Goal: Task Accomplishment & Management: Manage account settings

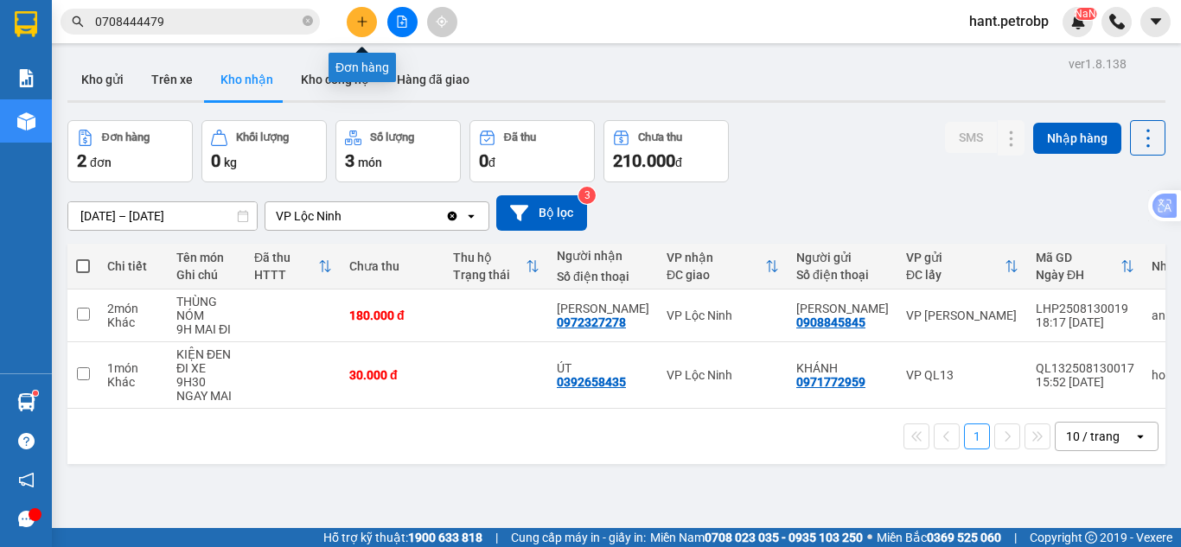
click at [365, 30] on button at bounding box center [362, 22] width 30 height 30
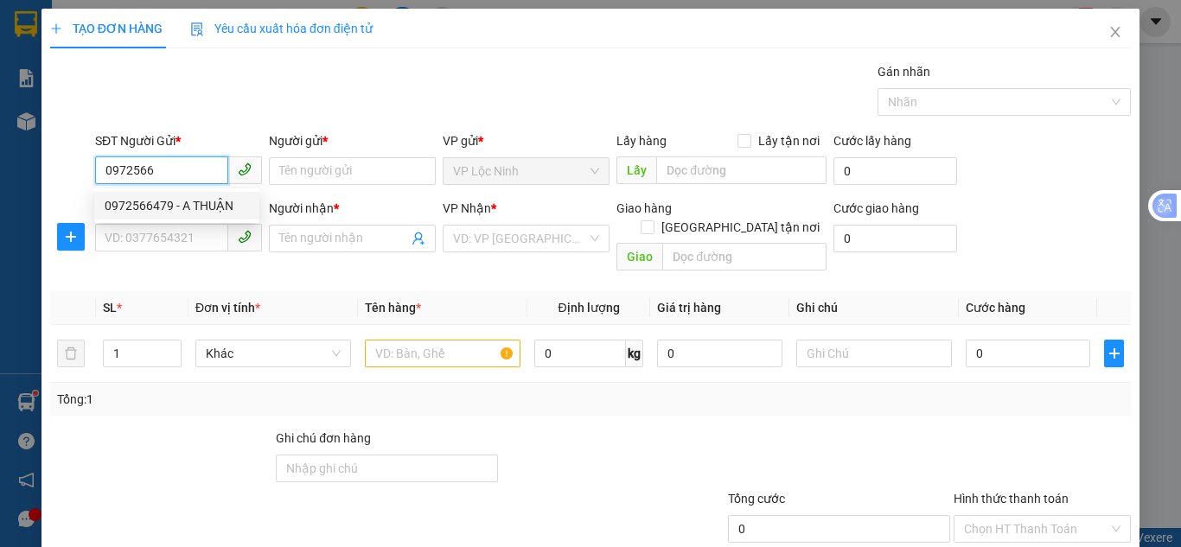
click at [196, 209] on div "0972566479 - A THUẬN" at bounding box center [177, 205] width 144 height 19
type input "0972566479"
type input "A THUẬN"
type input "0988454222"
type input "HÙNG"
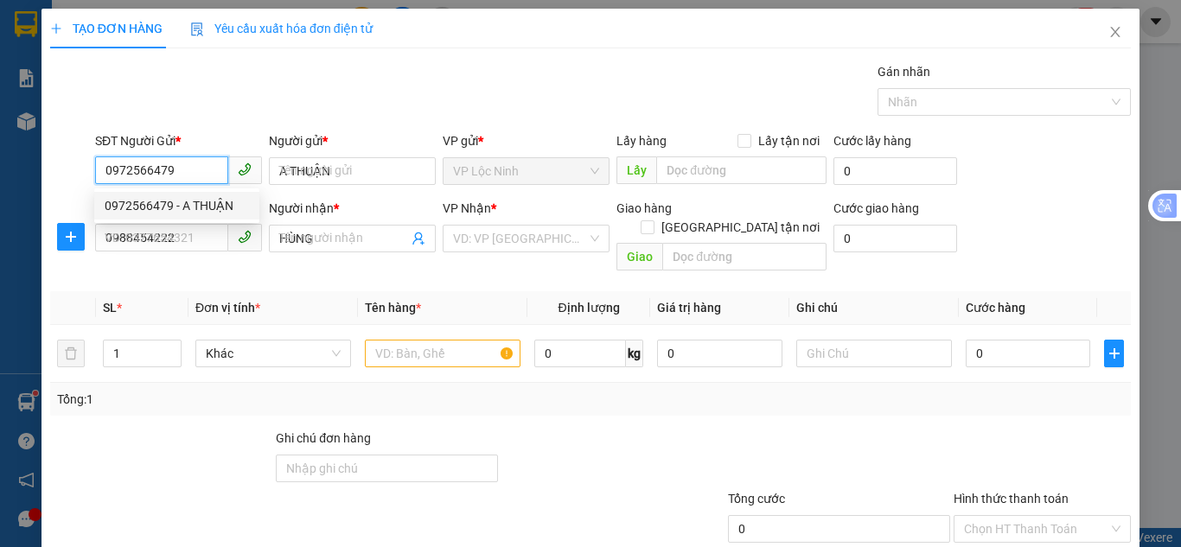
type input "40.000"
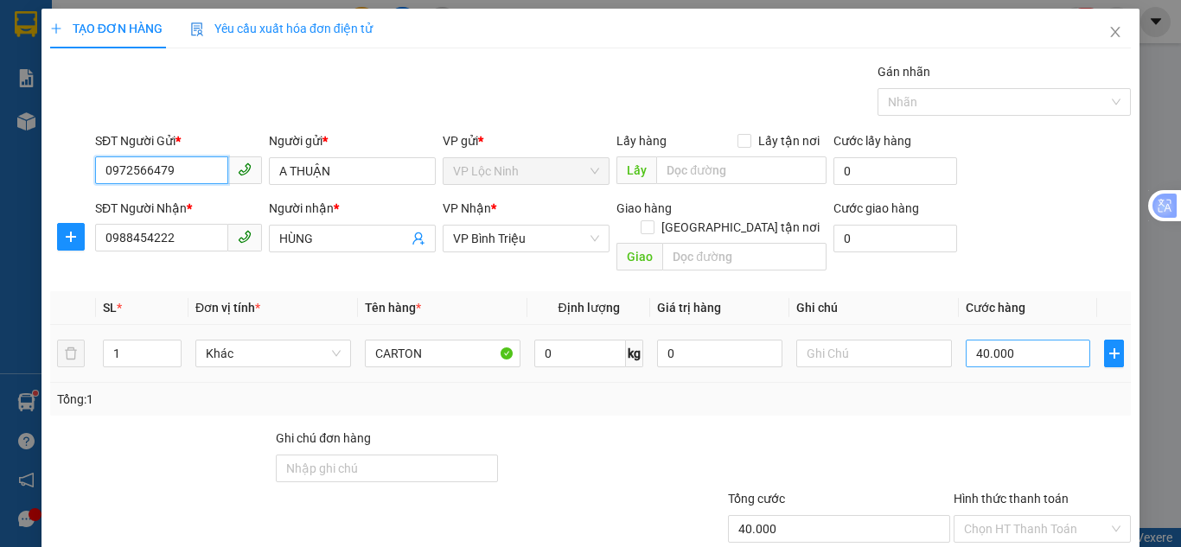
type input "0972566479"
click at [1033, 342] on input "40.000" at bounding box center [1028, 354] width 125 height 28
type input "3"
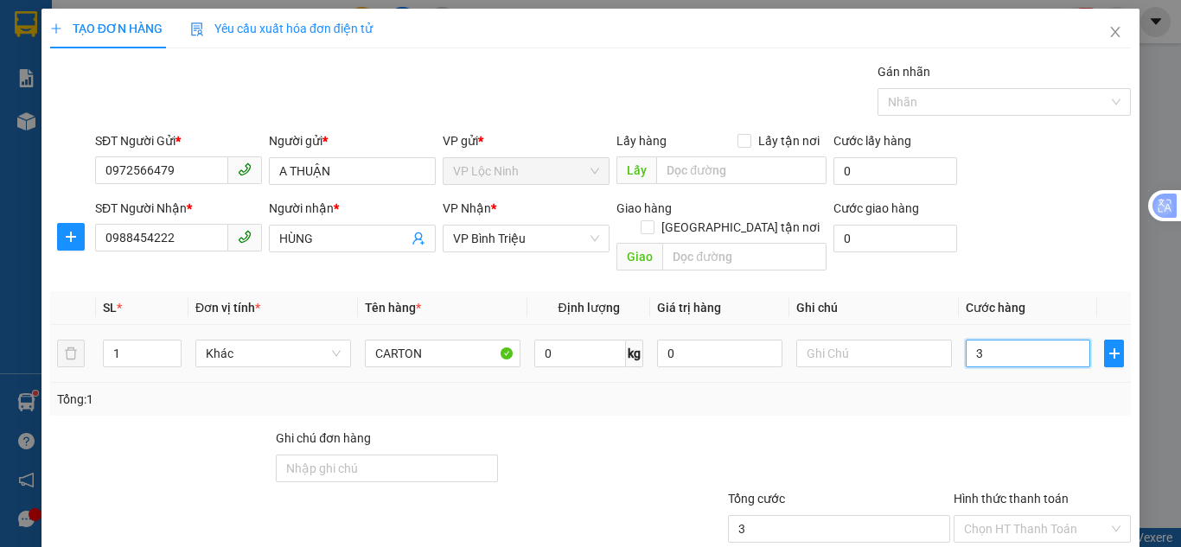
type input "30"
type input "30.000"
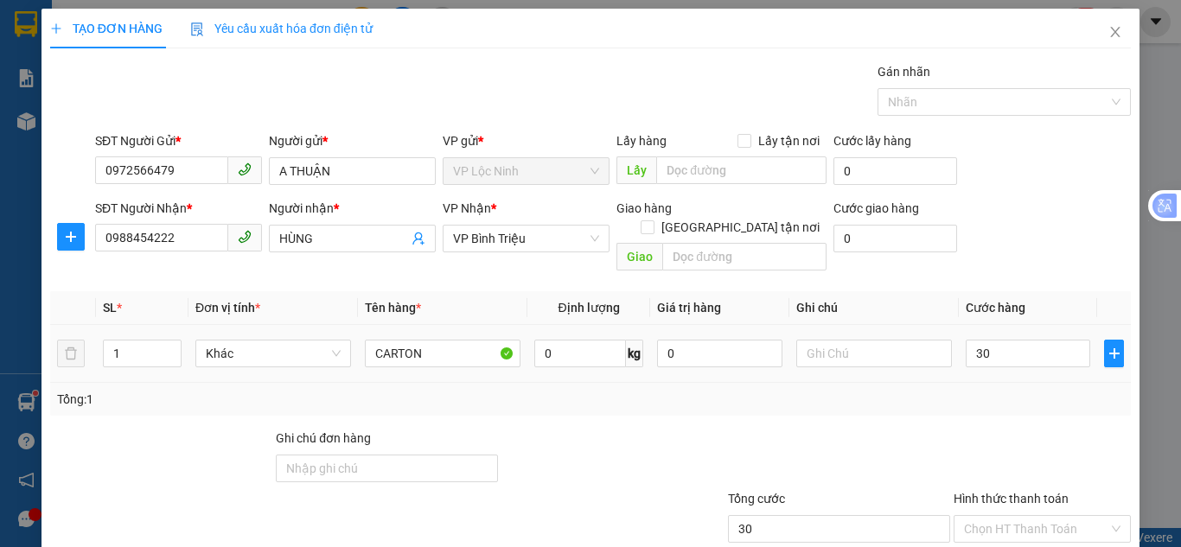
type input "30.000"
click at [1018, 218] on div "SĐT Người Nhận * 0988454222 Người nhận * HÙNG VP Nhận * VP Bình [PERSON_NAME] h…" at bounding box center [613, 239] width 1043 height 80
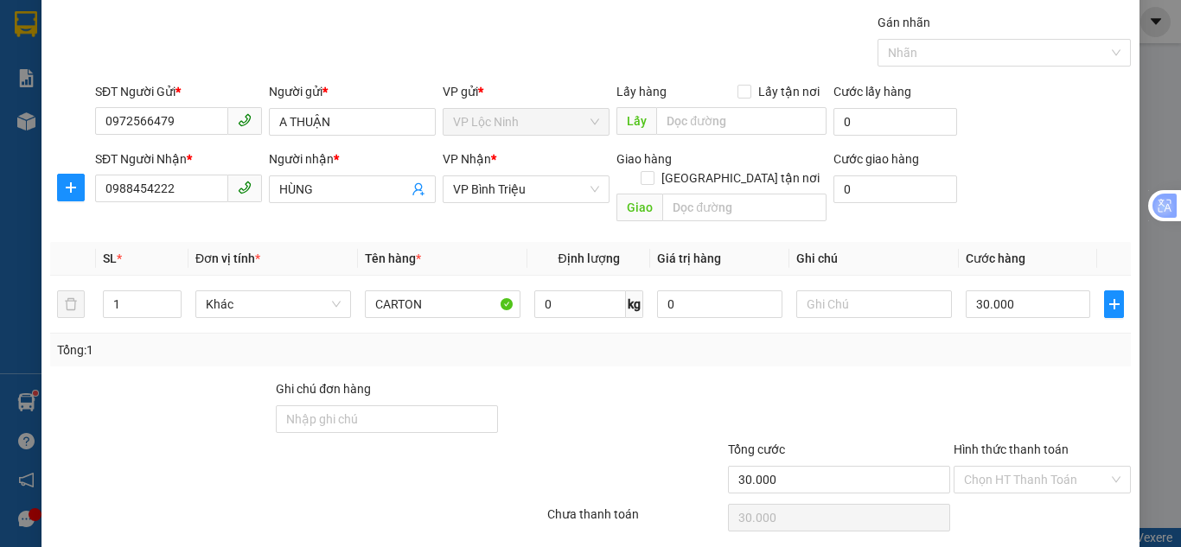
scroll to position [93, 0]
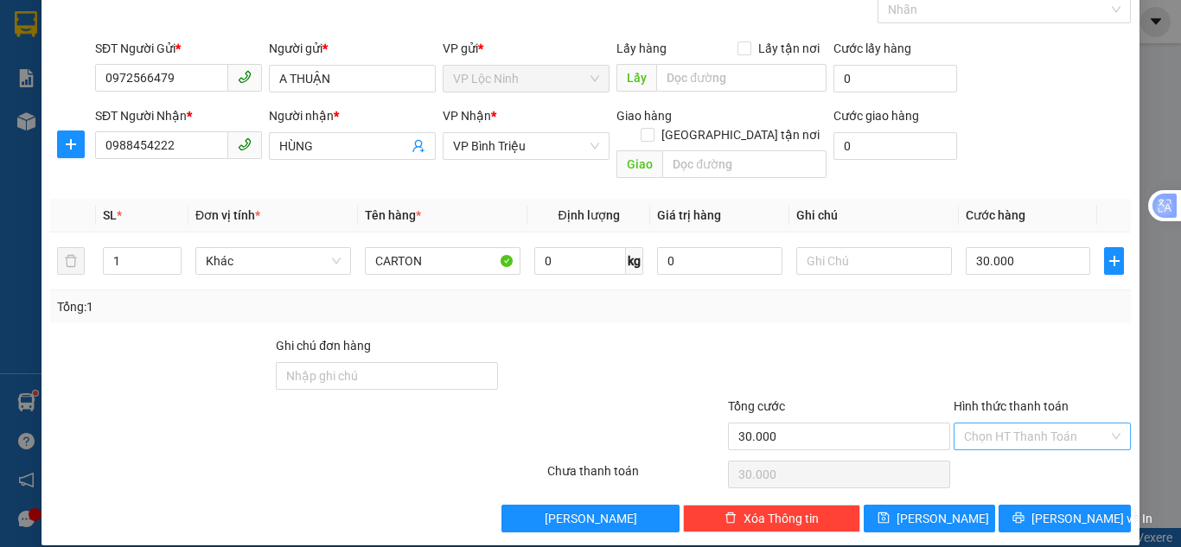
click at [997, 424] on input "Hình thức thanh toán" at bounding box center [1036, 437] width 144 height 26
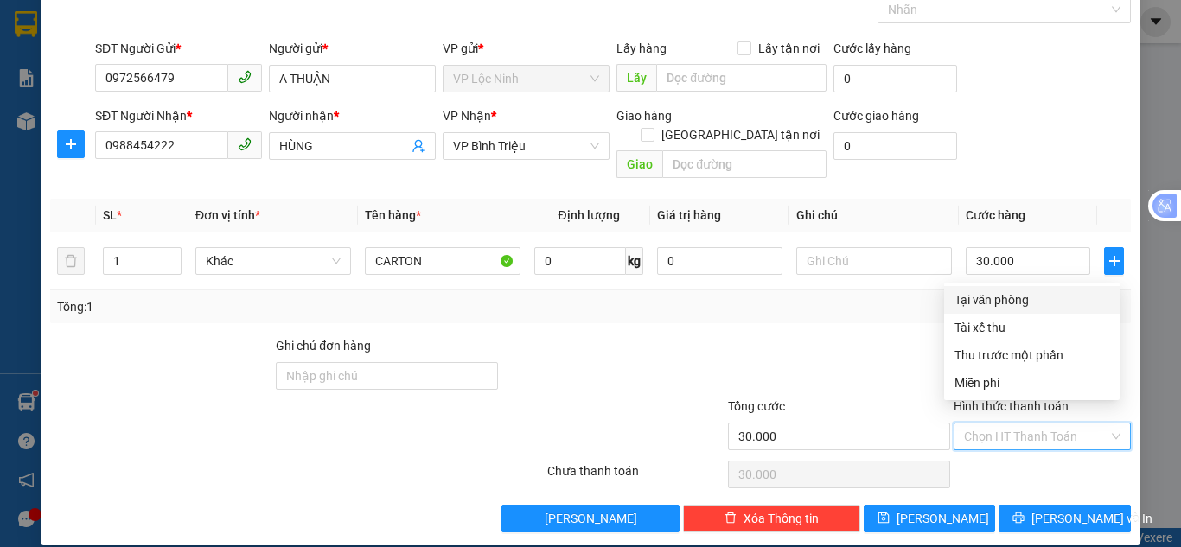
click at [973, 297] on div "Tại văn phòng" at bounding box center [1032, 300] width 155 height 19
type input "0"
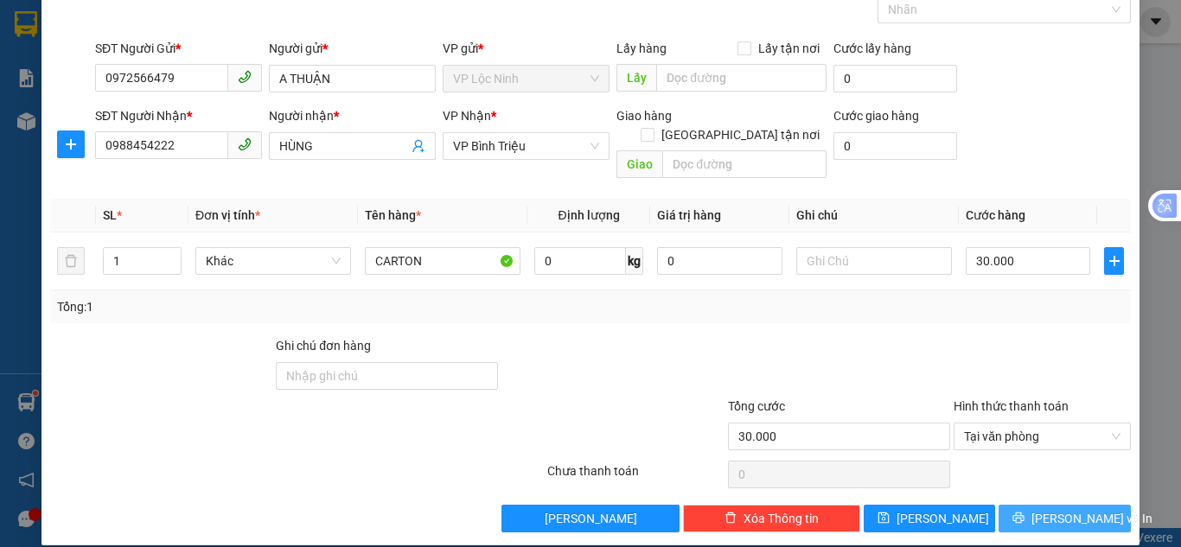
drag, startPoint x: 1058, startPoint y: 502, endPoint x: 996, endPoint y: 458, distance: 75.6
click at [1058, 509] on span "[PERSON_NAME] và In" at bounding box center [1092, 518] width 121 height 19
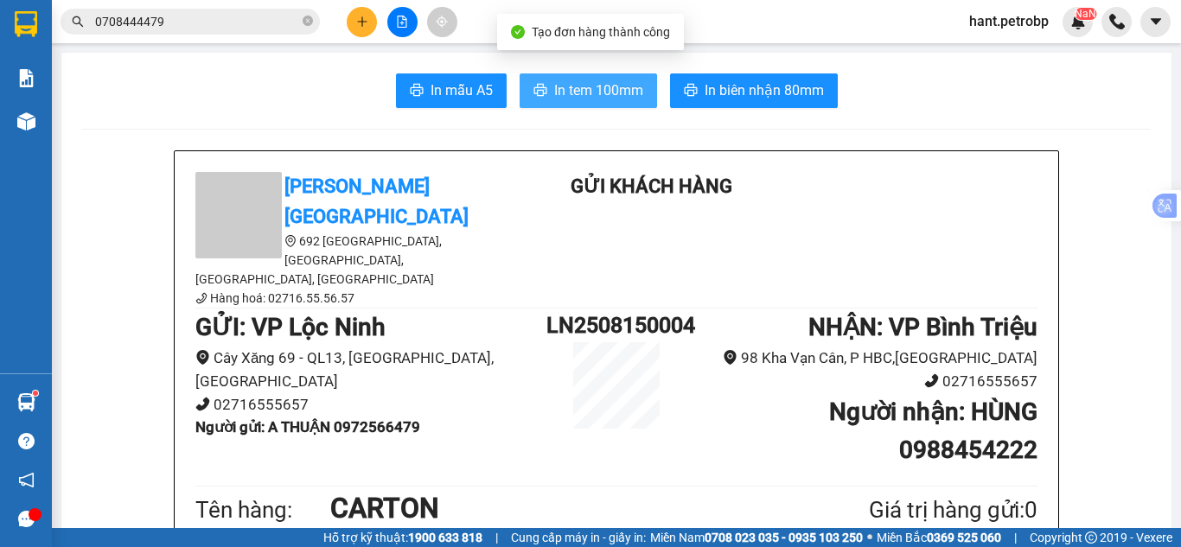
click at [586, 89] on span "In tem 100mm" at bounding box center [598, 91] width 89 height 22
drag, startPoint x: 589, startPoint y: 93, endPoint x: 579, endPoint y: 91, distance: 10.5
click at [588, 90] on span "In tem 100mm" at bounding box center [598, 91] width 89 height 22
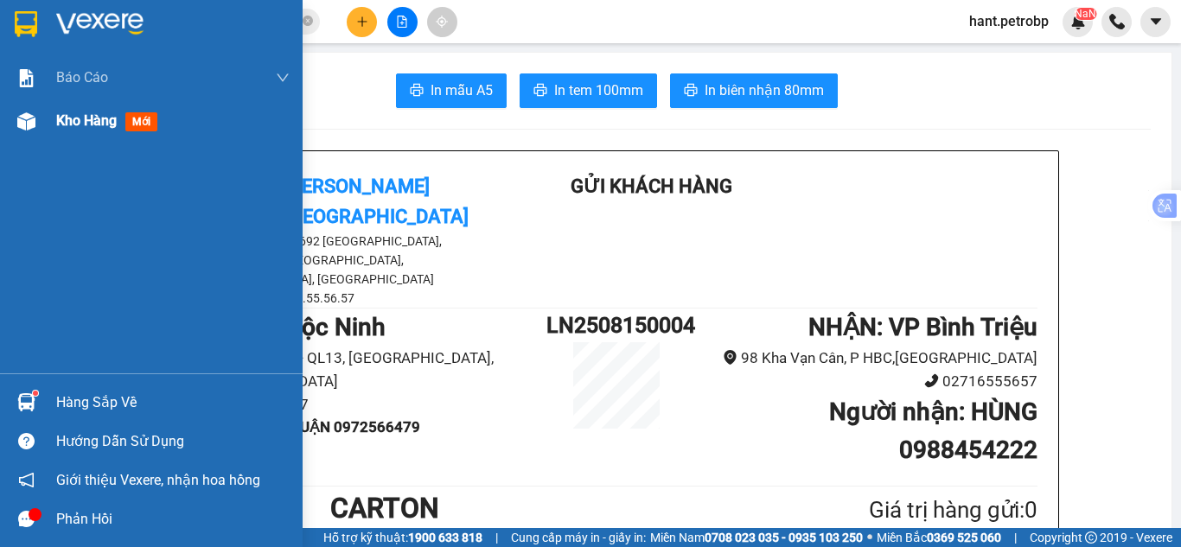
click at [27, 114] on img at bounding box center [26, 121] width 18 height 18
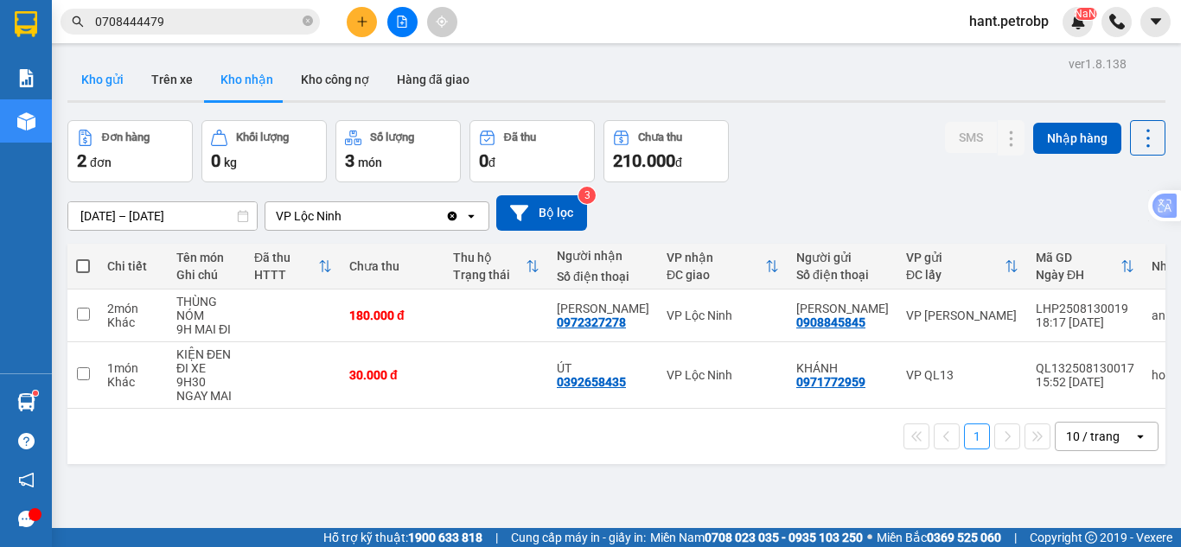
click at [125, 83] on button "Kho gửi" at bounding box center [102, 80] width 70 height 42
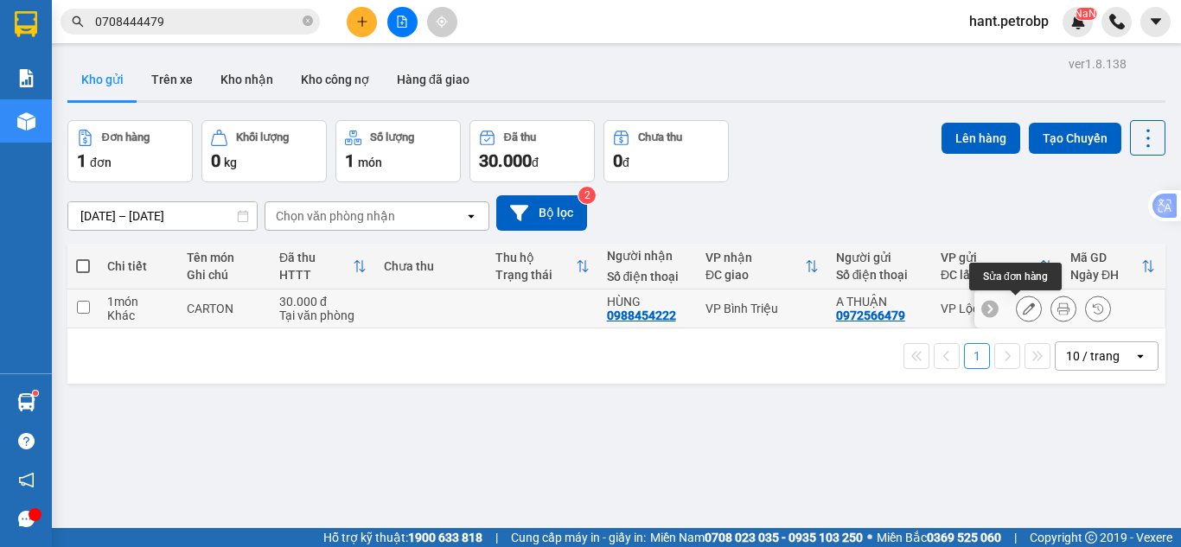
click at [1023, 313] on icon at bounding box center [1029, 309] width 12 height 12
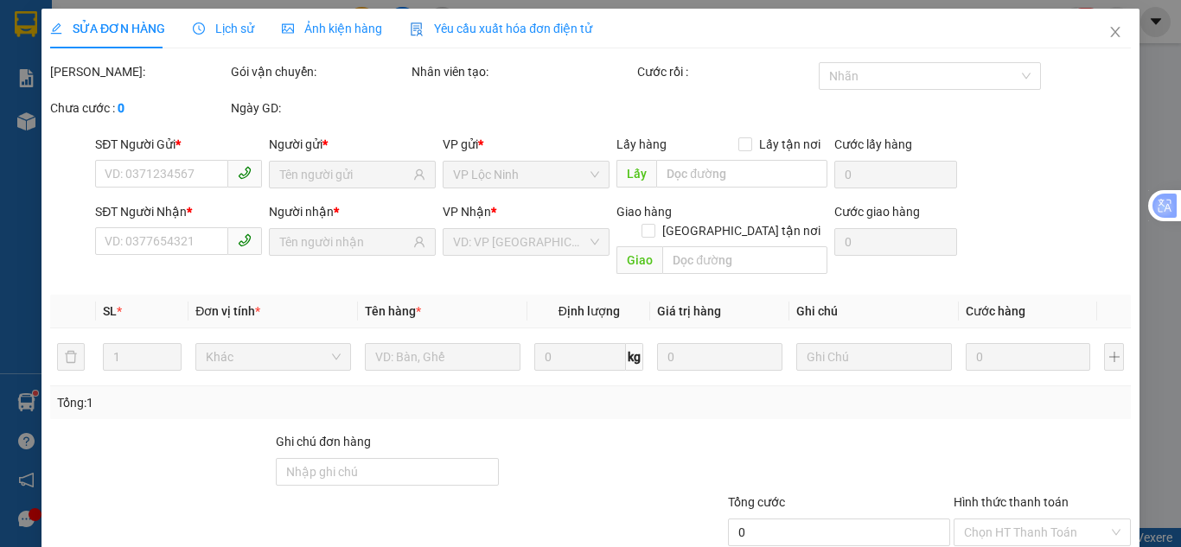
type input "0972566479"
type input "0988454222"
type input "30.000"
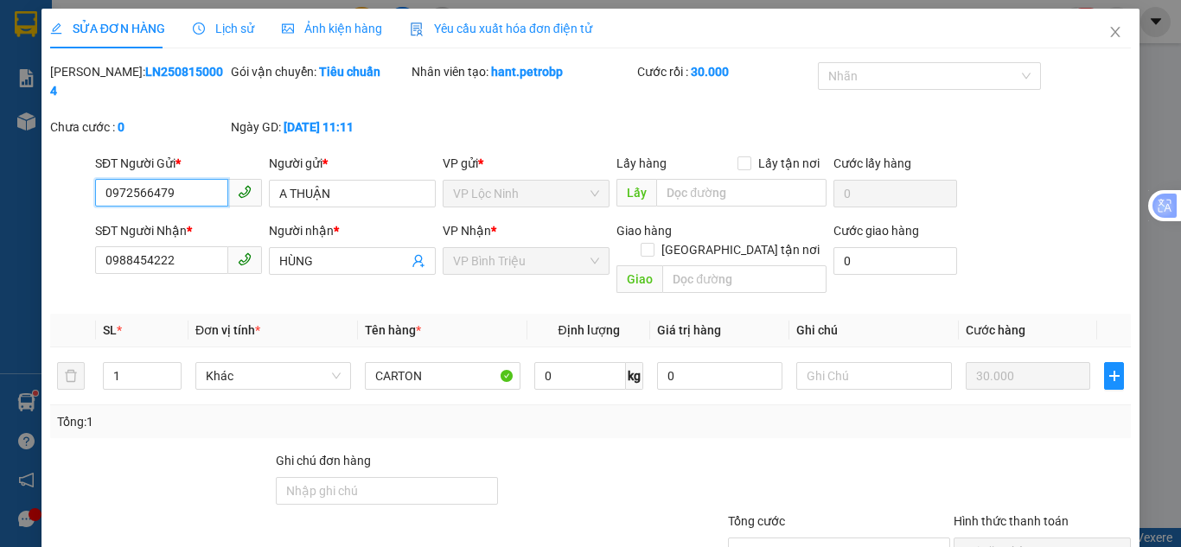
scroll to position [86, 0]
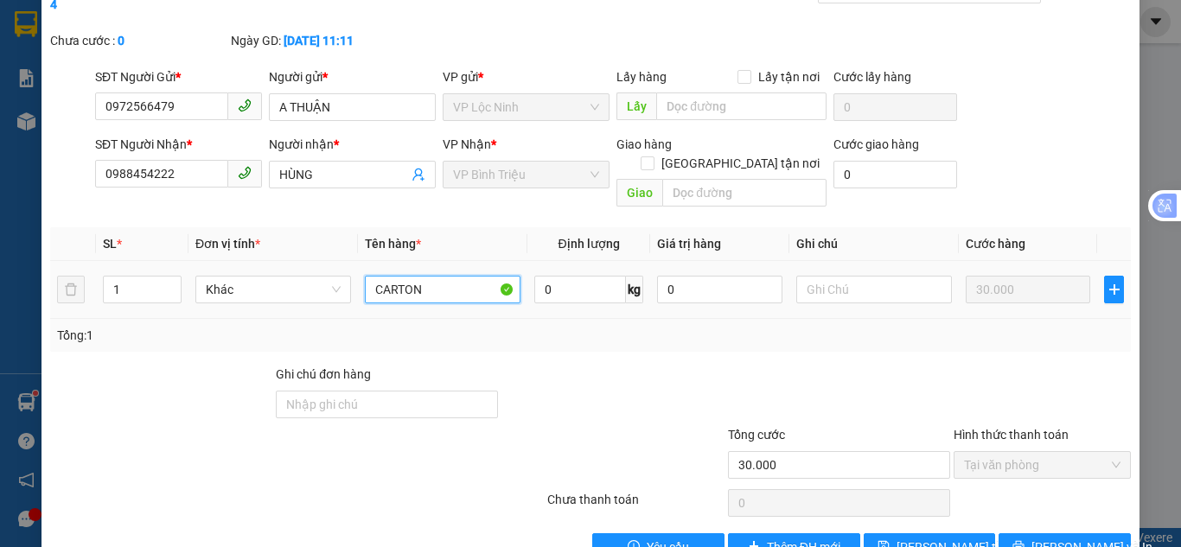
click at [444, 276] on input "CARTON" at bounding box center [443, 290] width 156 height 28
type input "CARTON NHỎ"
click at [935, 538] on span "[PERSON_NAME] thay đổi" at bounding box center [966, 547] width 138 height 19
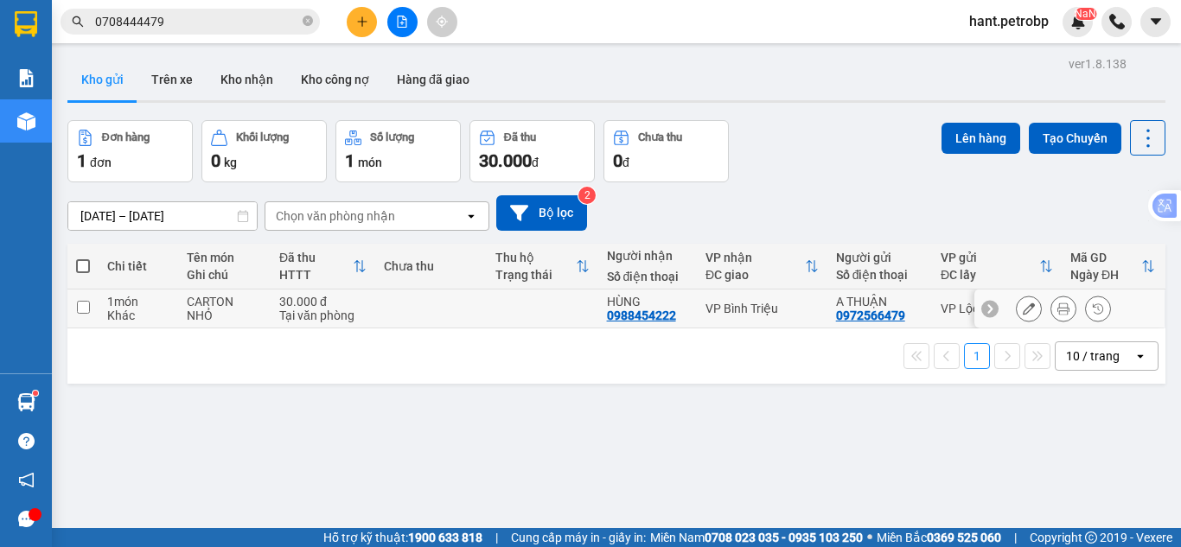
click at [88, 306] on input "checkbox" at bounding box center [83, 307] width 13 height 13
checkbox input "true"
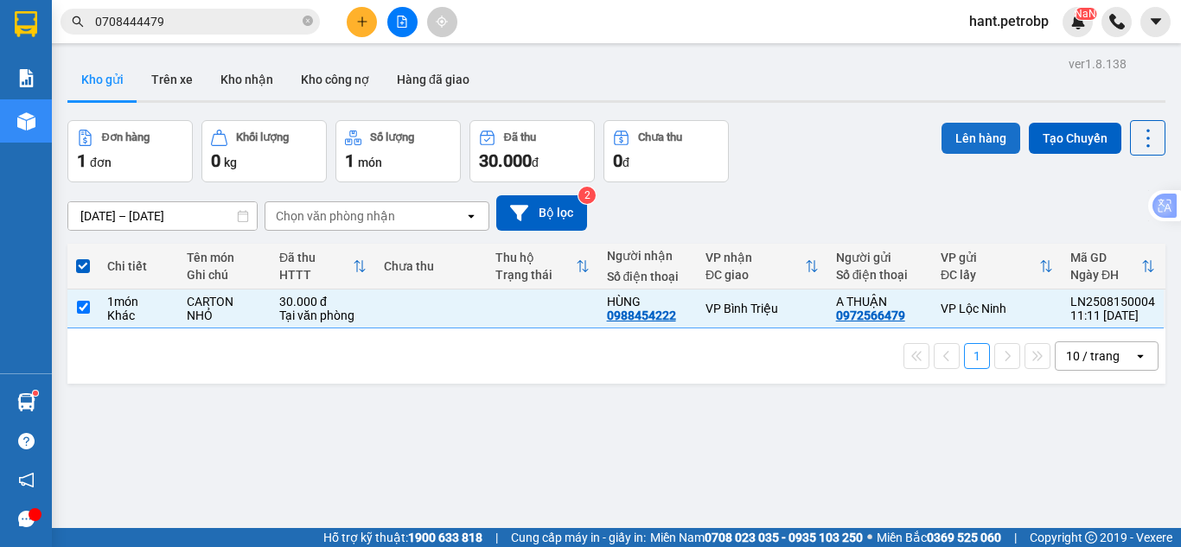
click at [965, 146] on button "Lên hàng" at bounding box center [981, 138] width 79 height 31
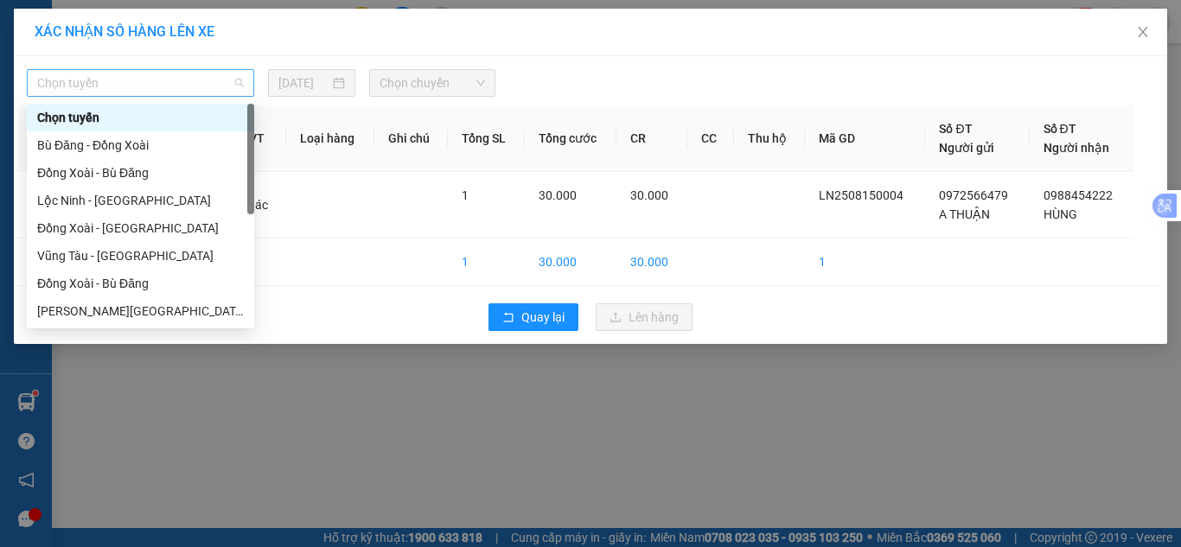
click at [176, 70] on span "Chọn tuyến" at bounding box center [140, 83] width 207 height 26
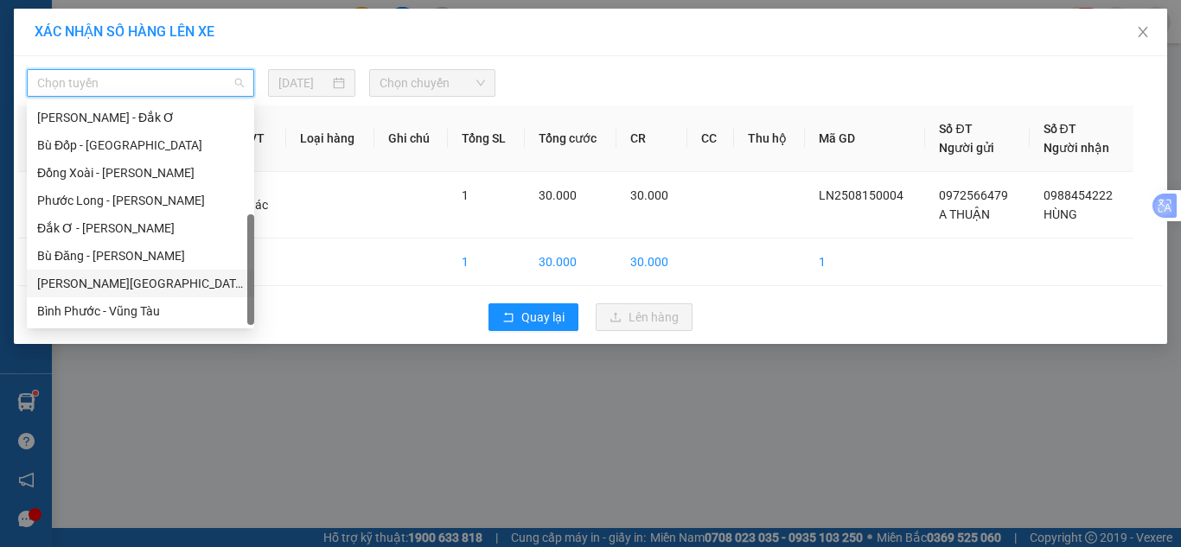
click at [131, 289] on div "[PERSON_NAME][GEOGRAPHIC_DATA]" at bounding box center [140, 283] width 207 height 19
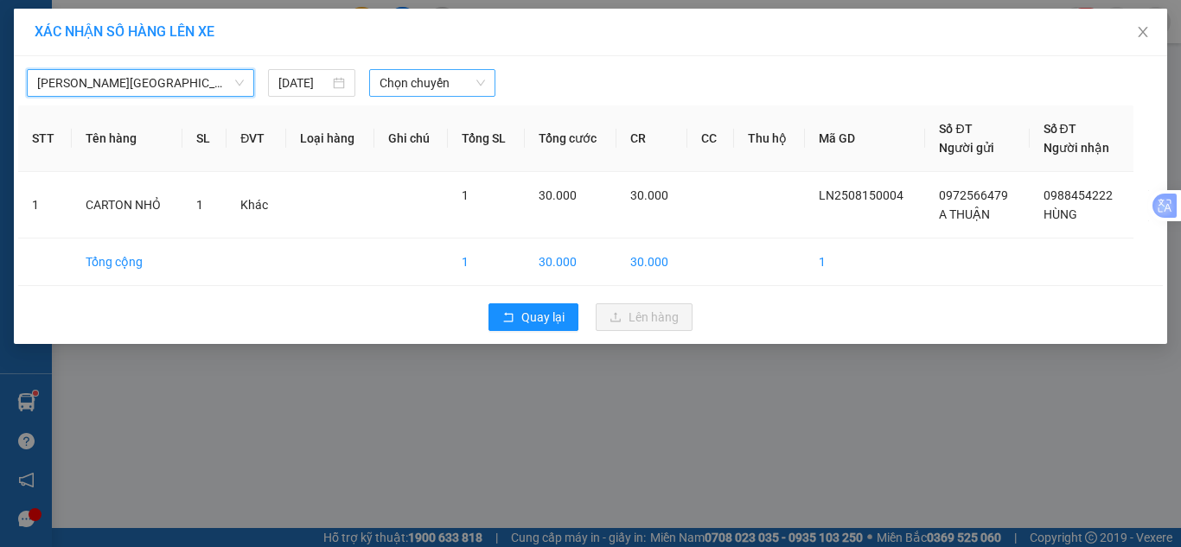
click at [431, 75] on span "Chọn chuyến" at bounding box center [433, 83] width 106 height 26
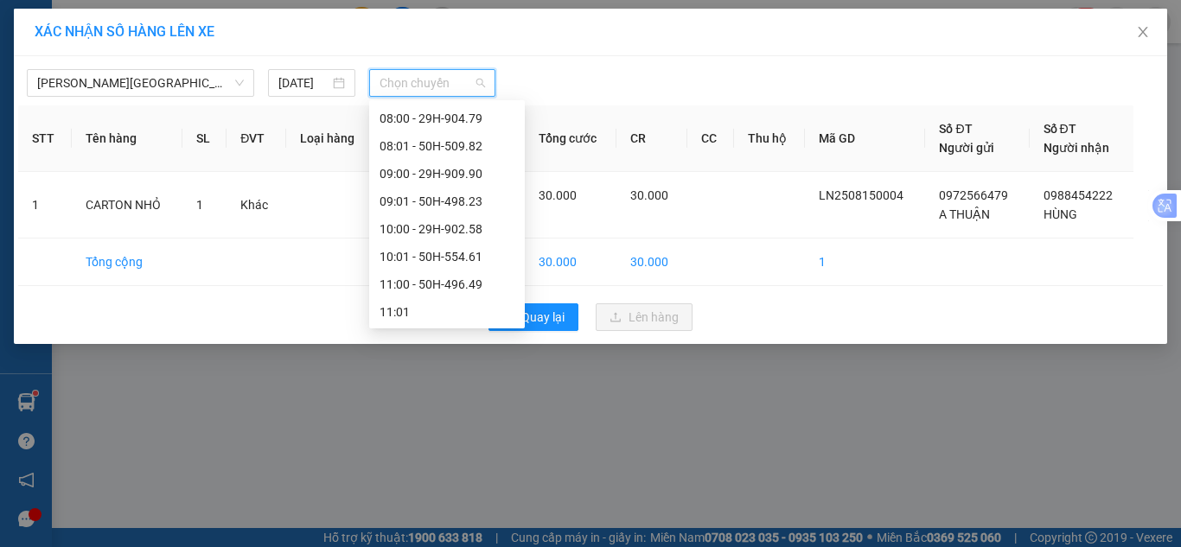
scroll to position [605, 0]
click at [458, 183] on div "12:00 - 50H-503.12" at bounding box center [447, 176] width 135 height 19
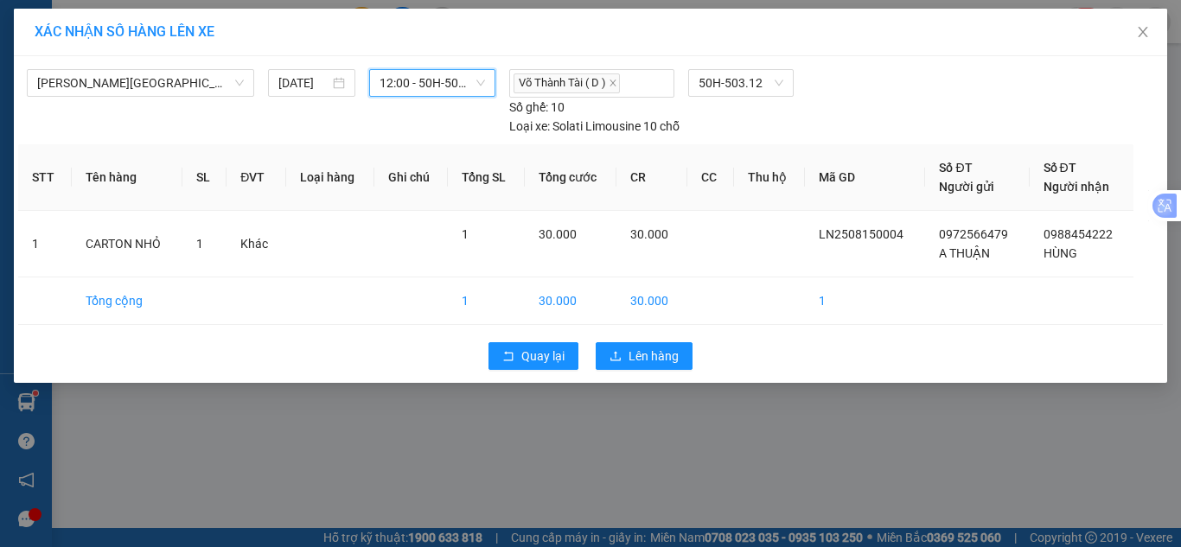
click at [380, 81] on span "12:00 - 50H-503.12" at bounding box center [433, 83] width 106 height 26
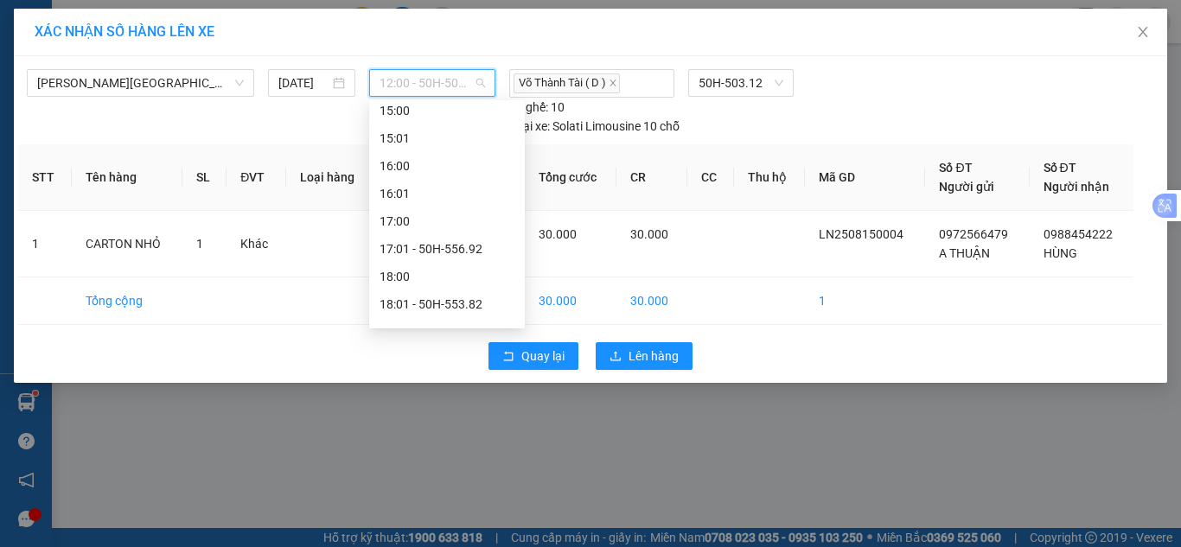
scroll to position [692, 0]
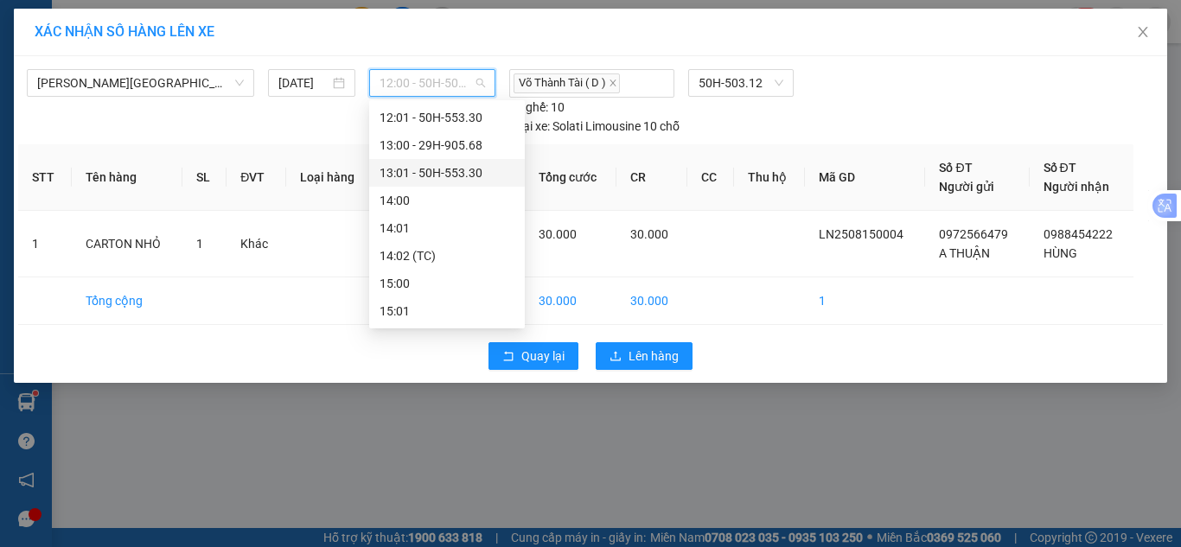
click at [446, 166] on div "13:01 - 50H-553.30" at bounding box center [447, 172] width 135 height 19
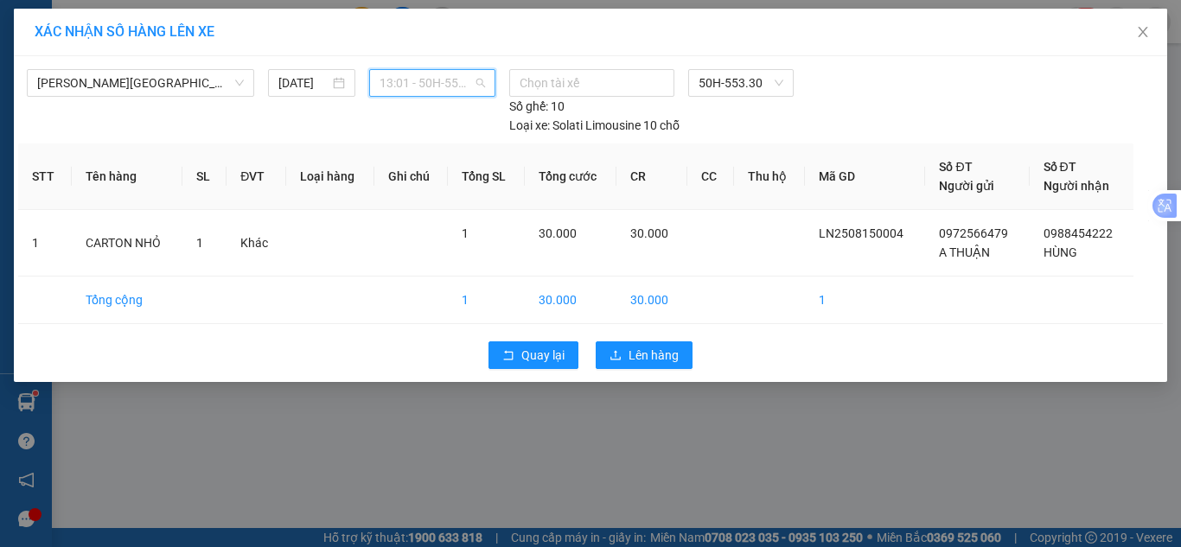
click at [437, 87] on span "13:01 - 50H-553.30" at bounding box center [433, 83] width 106 height 26
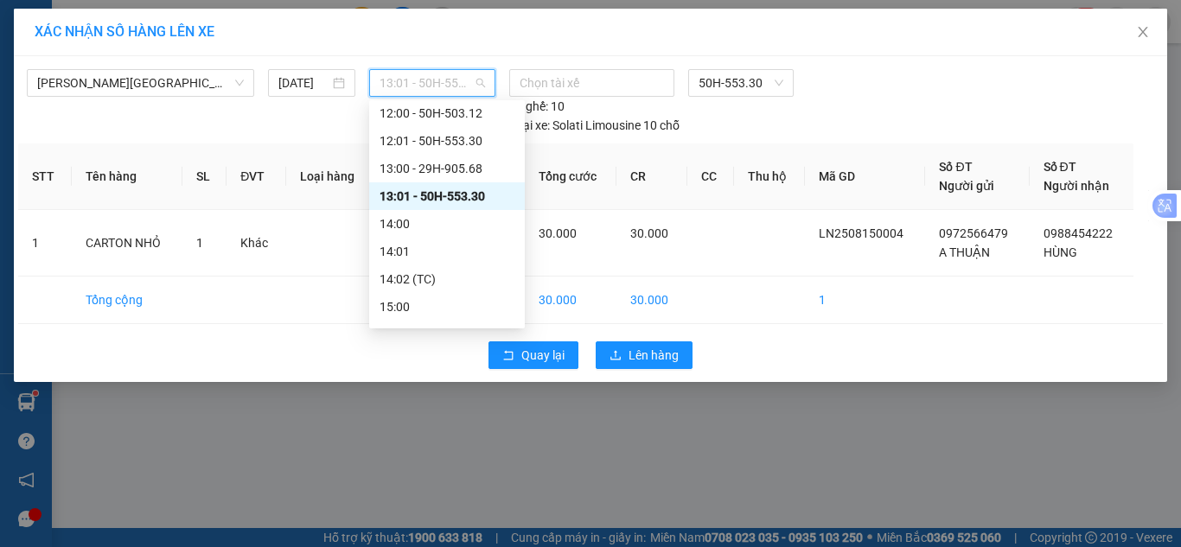
scroll to position [740, 0]
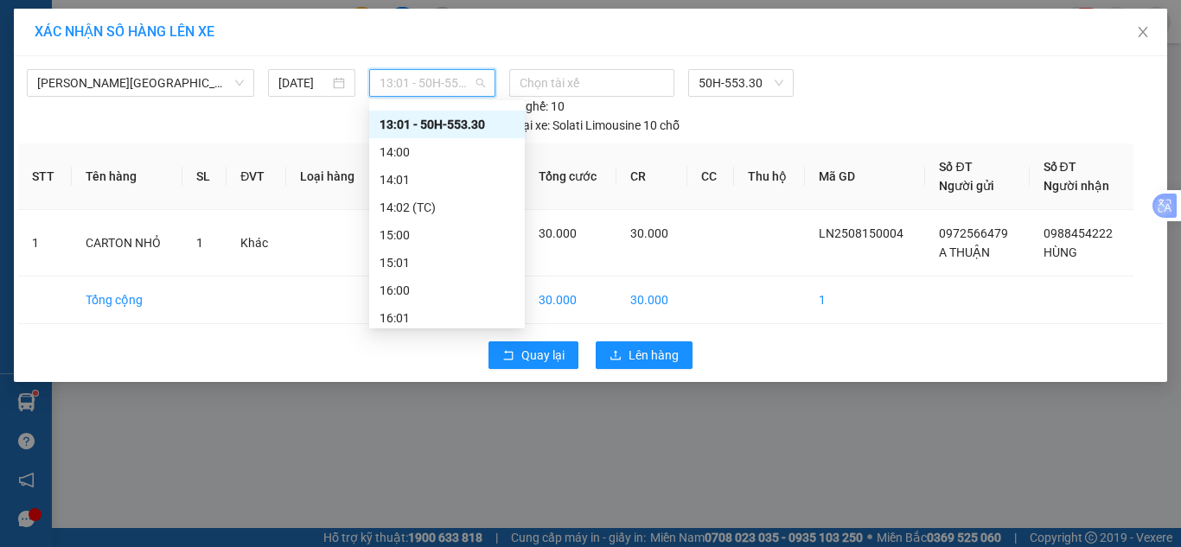
click at [453, 125] on div "13:01 - 50H-553.30" at bounding box center [447, 124] width 135 height 19
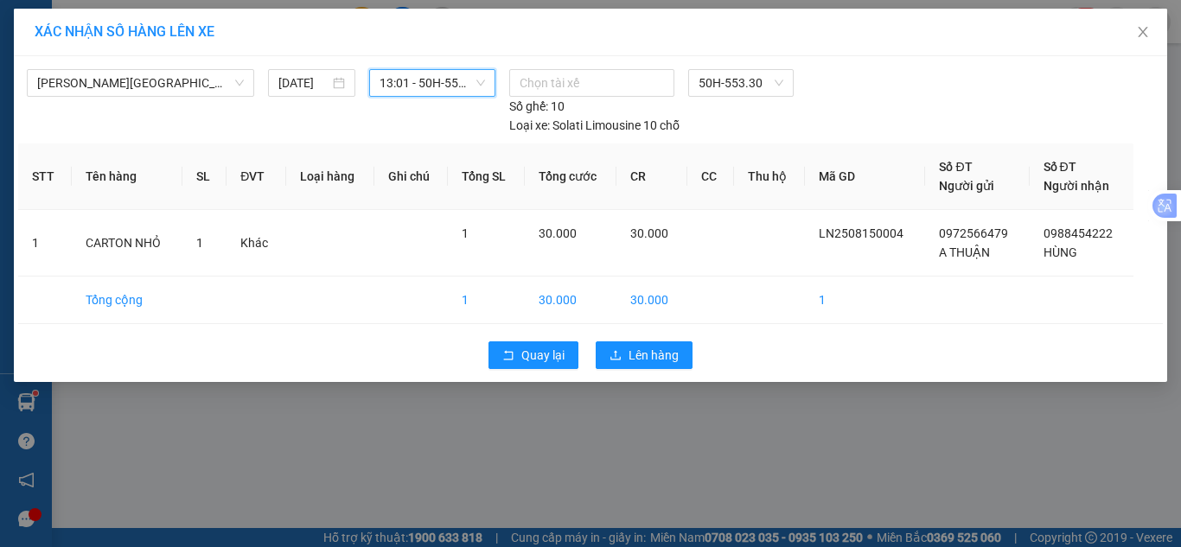
click at [477, 84] on span "13:01 - 50H-553.30" at bounding box center [433, 83] width 106 height 26
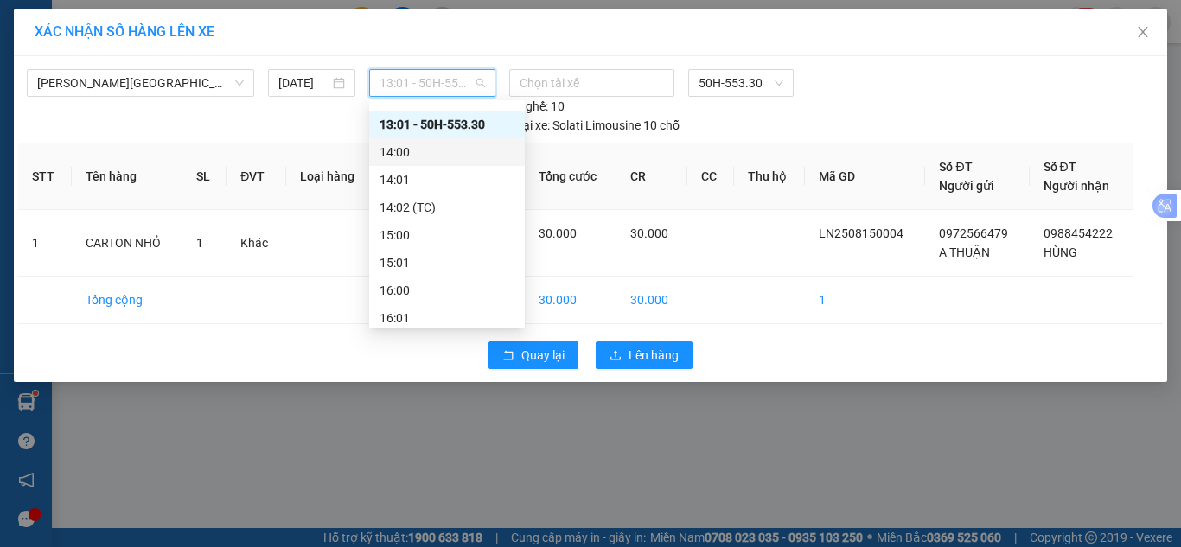
click at [882, 94] on div "Chọn tài xế 50H-553.30 Số ghế: 10 Loại xe: Solati Limousine 10 chỗ" at bounding box center [741, 102] width 479 height 66
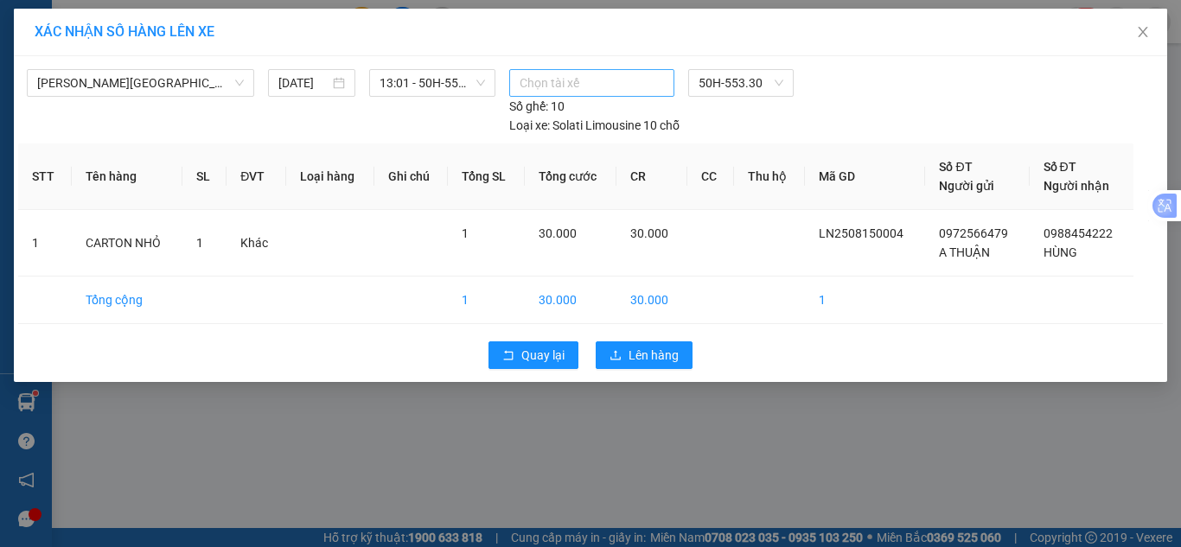
click at [584, 82] on div at bounding box center [592, 83] width 157 height 21
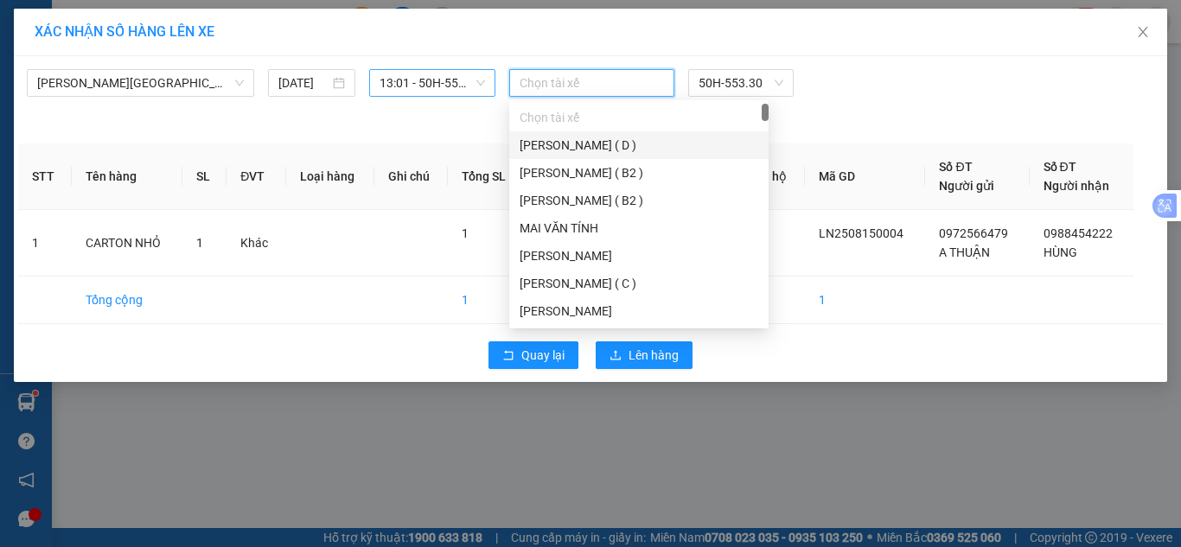
click at [477, 83] on span "13:01 - 50H-553.30" at bounding box center [433, 83] width 106 height 26
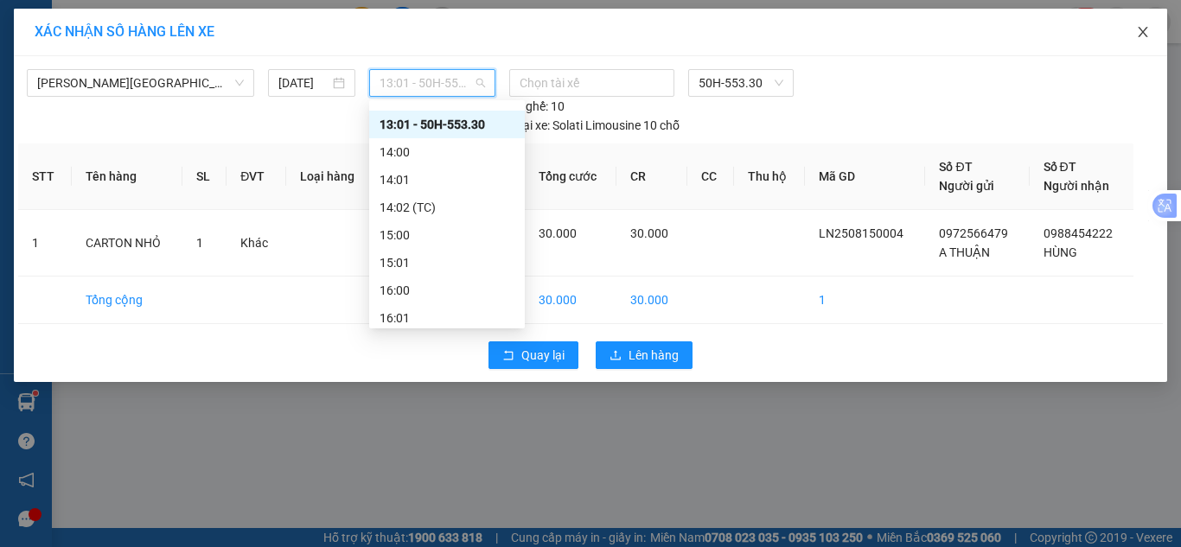
click at [1143, 32] on icon "close" at bounding box center [1143, 32] width 10 height 10
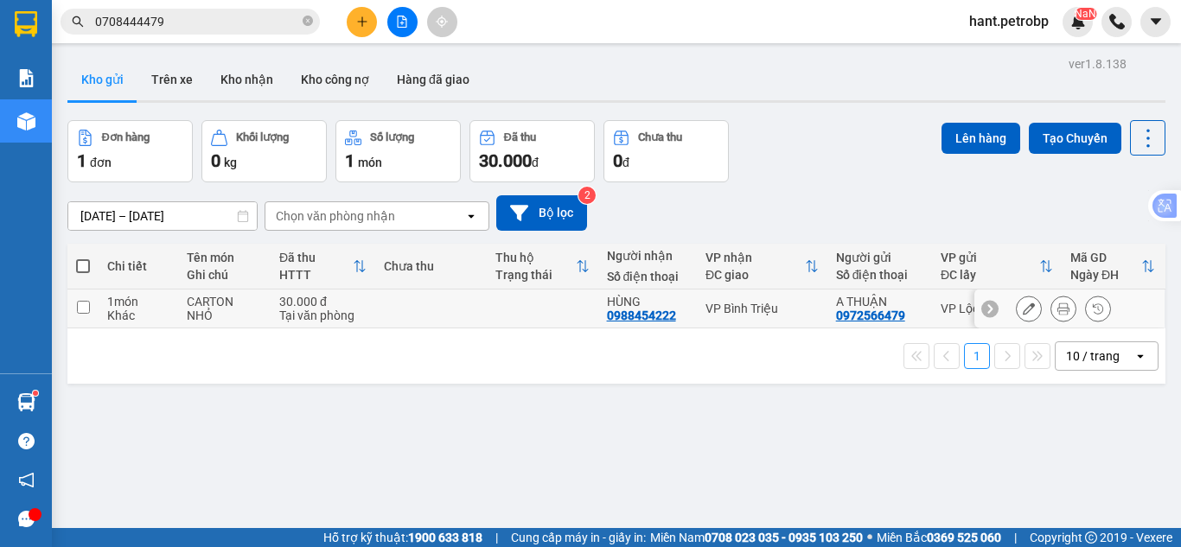
click at [82, 306] on input "checkbox" at bounding box center [83, 307] width 13 height 13
checkbox input "true"
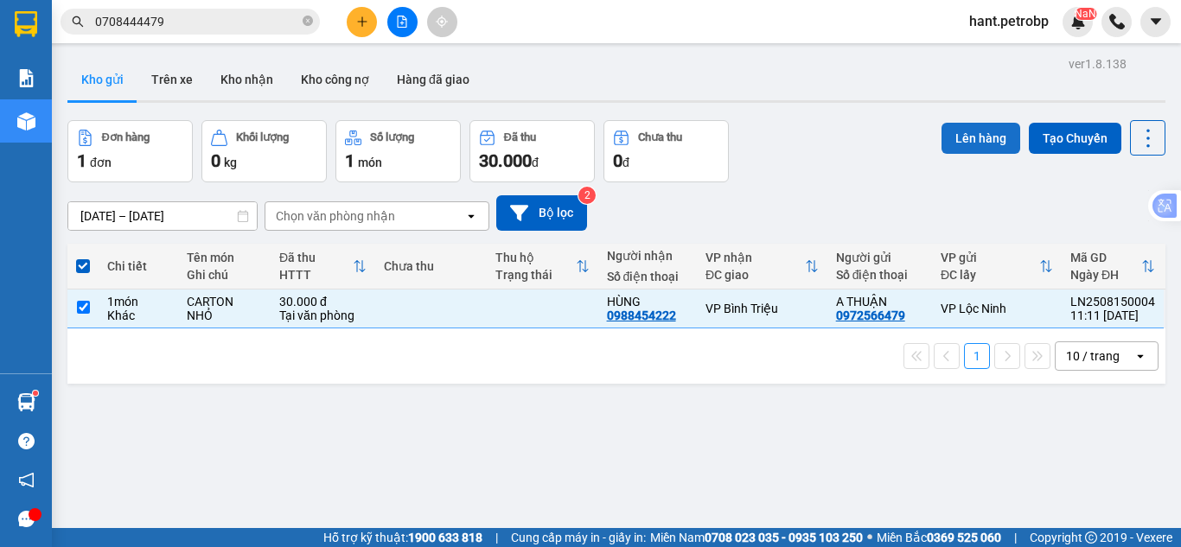
click at [980, 134] on button "Lên hàng" at bounding box center [981, 138] width 79 height 31
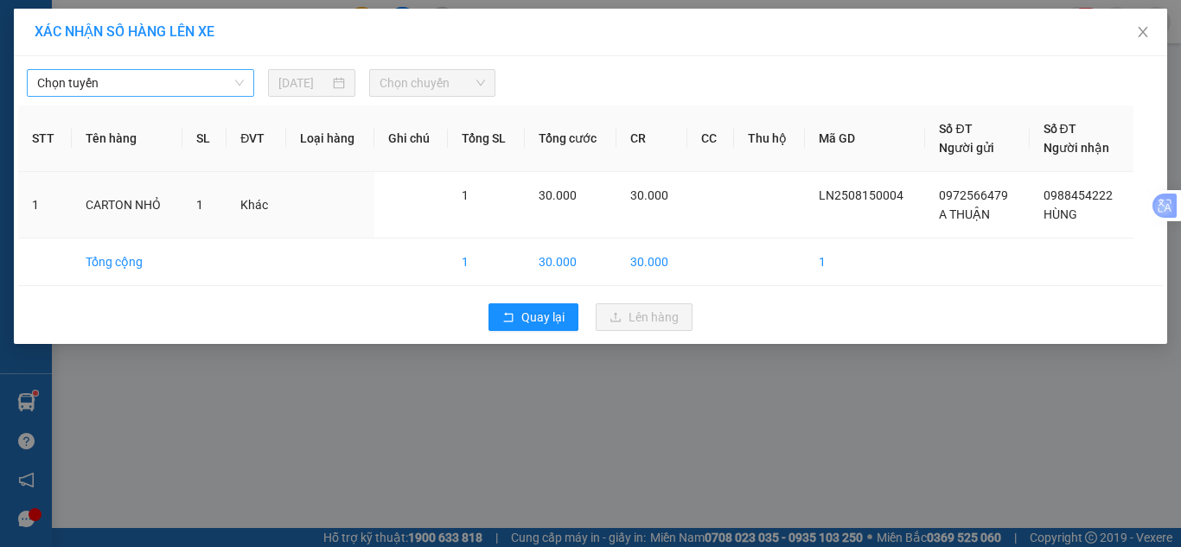
click at [153, 76] on span "Chọn tuyến" at bounding box center [140, 83] width 207 height 26
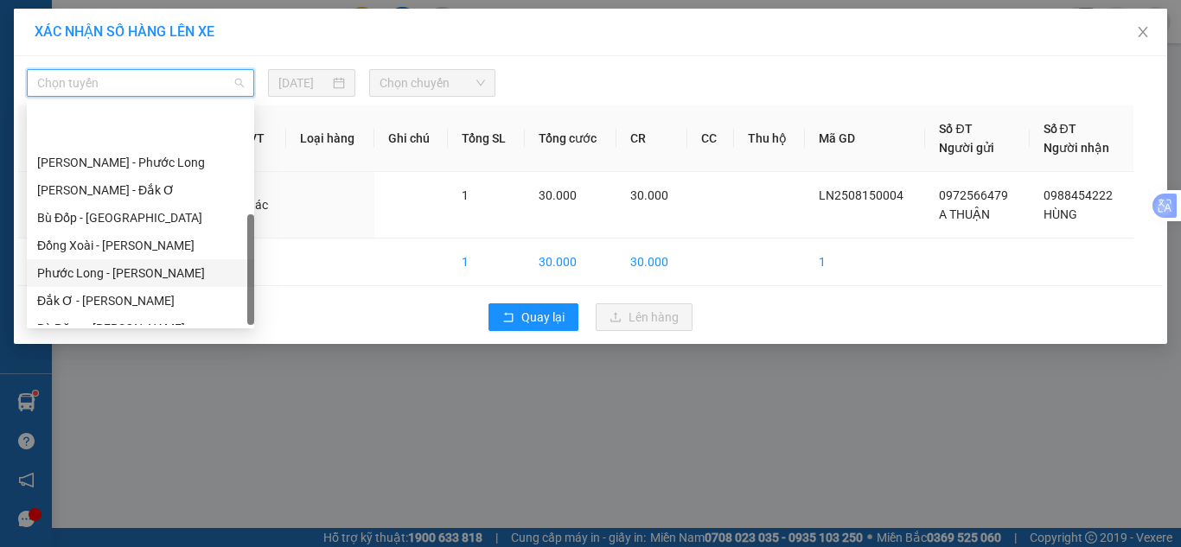
scroll to position [332, 0]
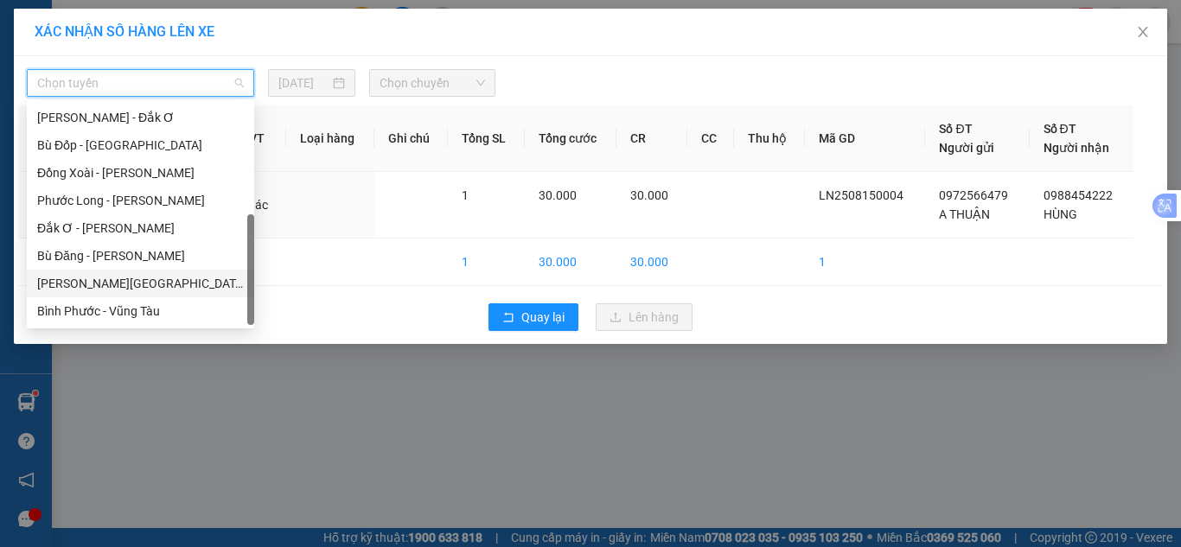
click at [122, 278] on div "[PERSON_NAME][GEOGRAPHIC_DATA]" at bounding box center [140, 283] width 207 height 19
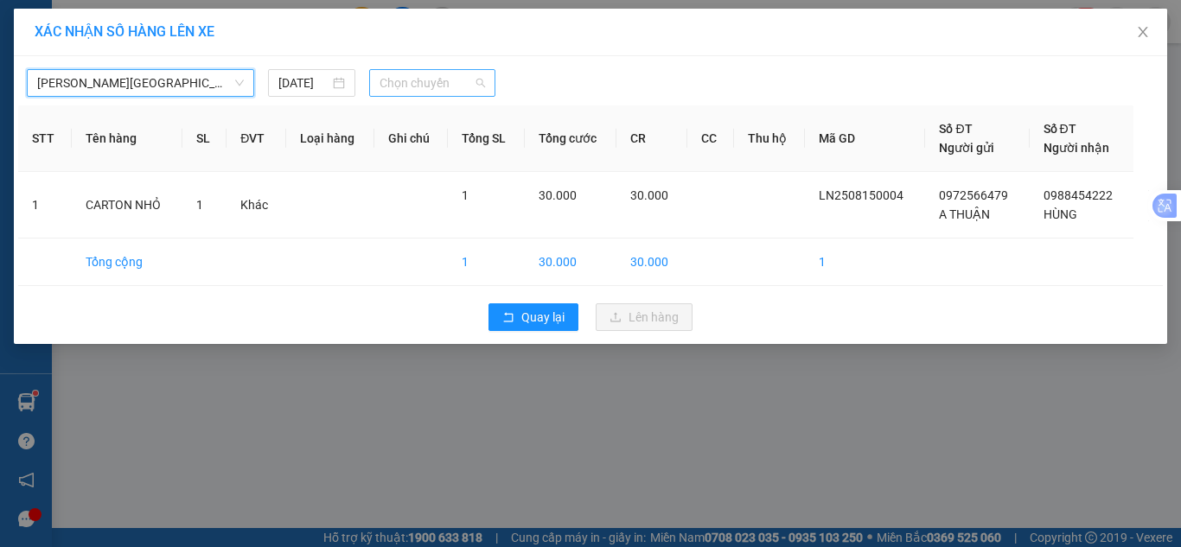
click at [450, 89] on span "Chọn chuyến" at bounding box center [433, 83] width 106 height 26
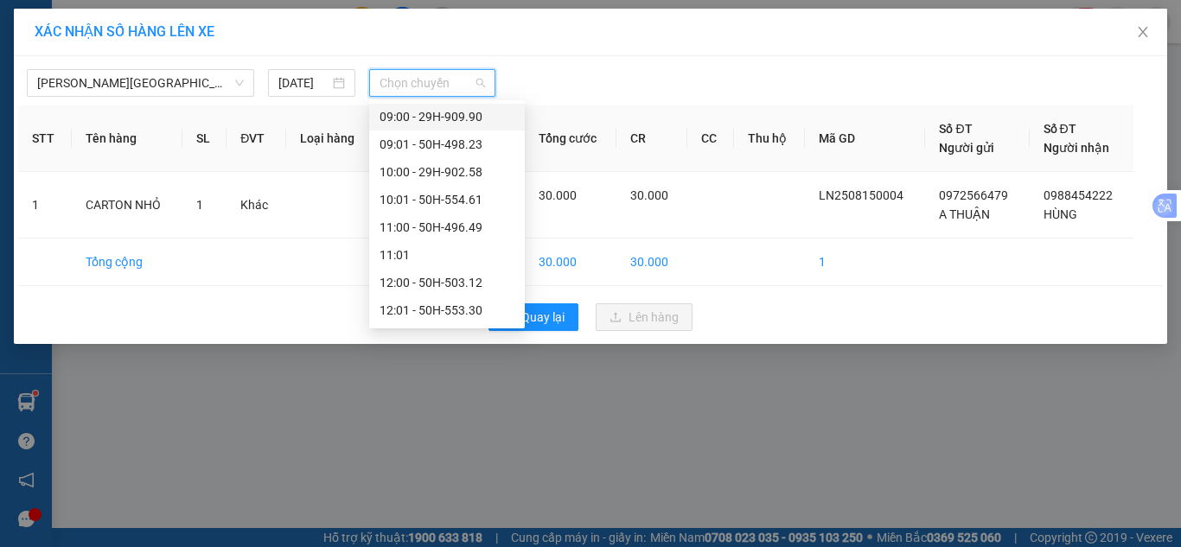
scroll to position [519, 0]
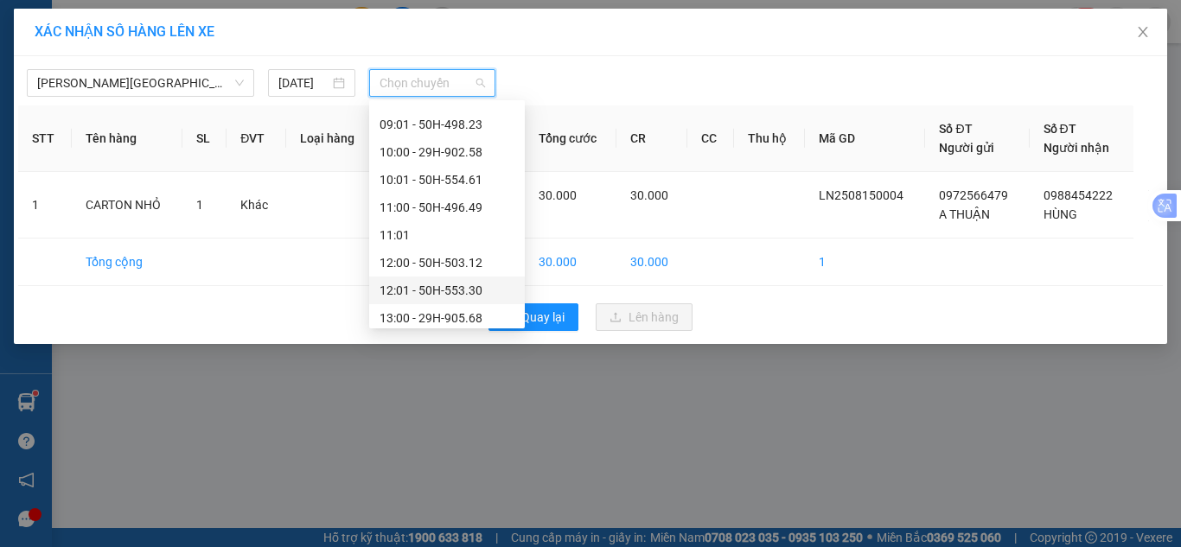
click at [458, 295] on div "12:01 - 50H-553.30" at bounding box center [447, 290] width 135 height 19
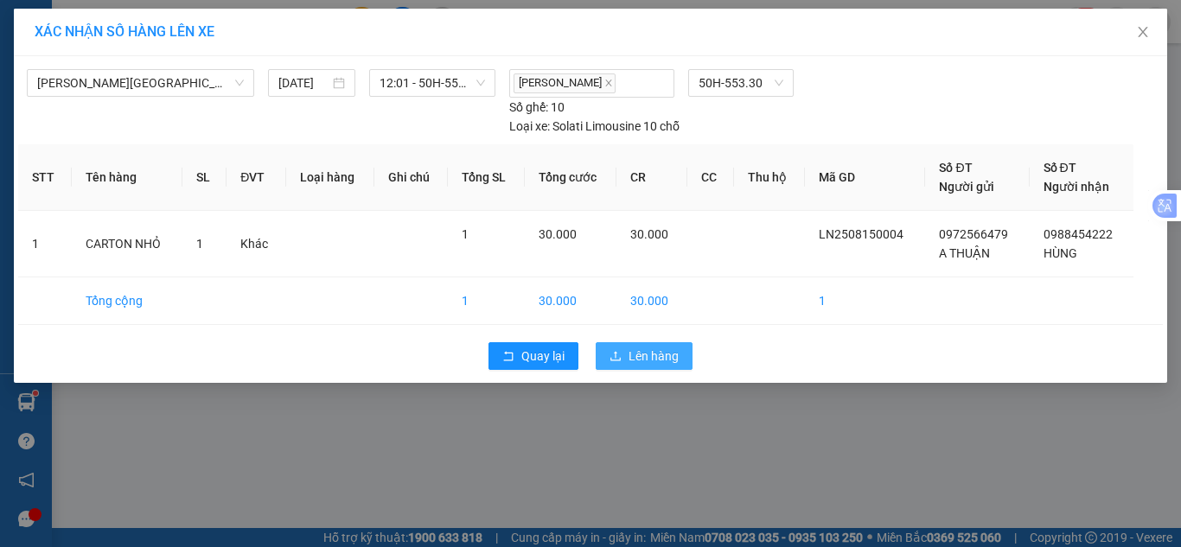
drag, startPoint x: 643, startPoint y: 366, endPoint x: 647, endPoint y: 355, distance: 11.8
click at [646, 366] on button "Lên hàng" at bounding box center [644, 356] width 97 height 28
